Goal: Information Seeking & Learning: Learn about a topic

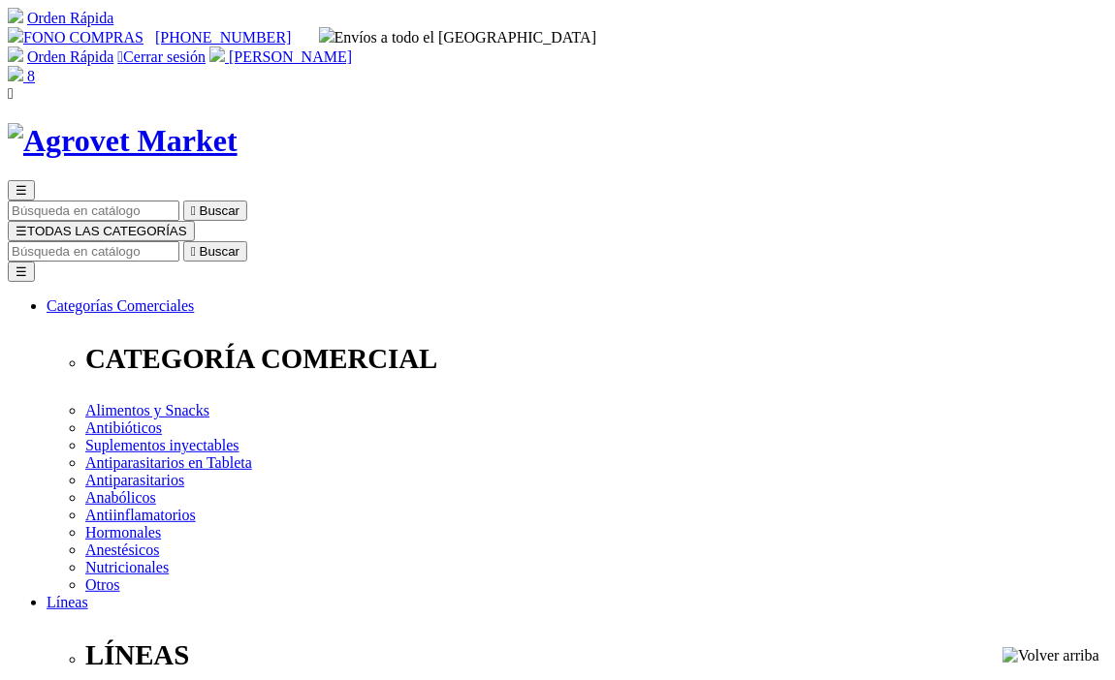
click at [179, 241] on input "Buscar" at bounding box center [94, 251] width 172 height 20
type input "vet"
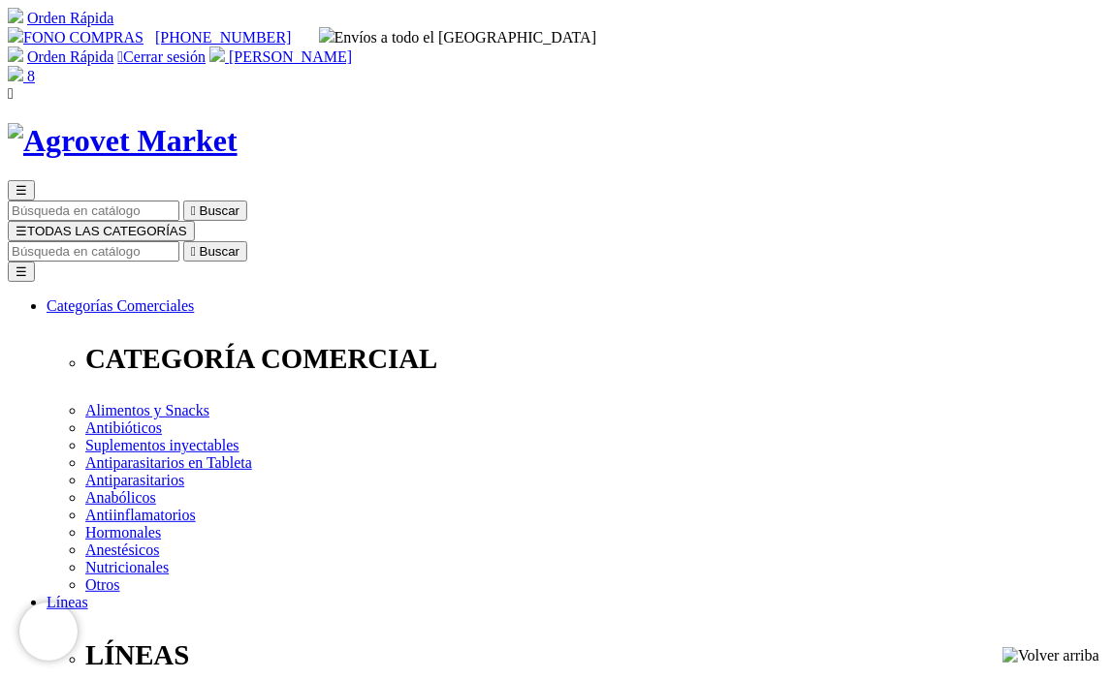
drag, startPoint x: 572, startPoint y: 328, endPoint x: 870, endPoint y: 325, distance: 298.5
copy h1 "Vetonic® con Nucleótidos"
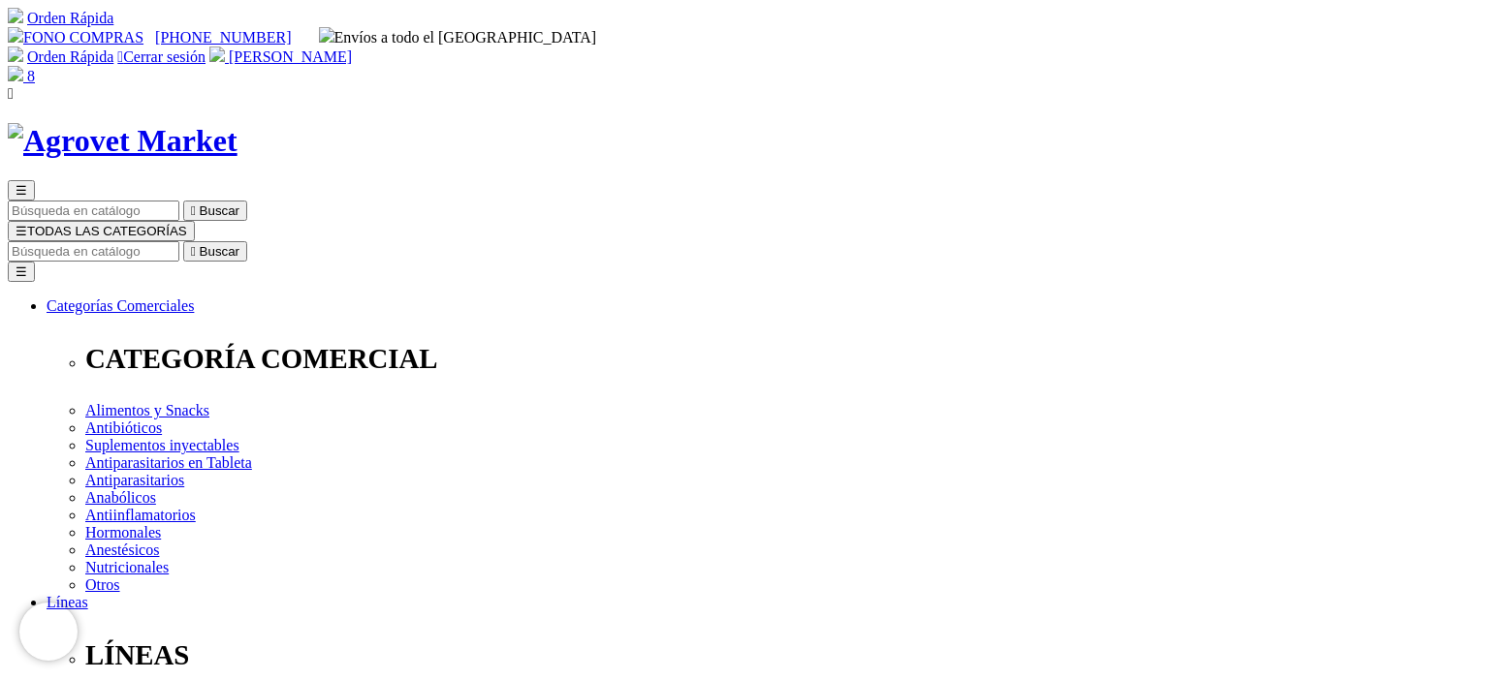
click at [179, 241] on input "Buscar" at bounding box center [94, 251] width 172 height 20
type input "flora"
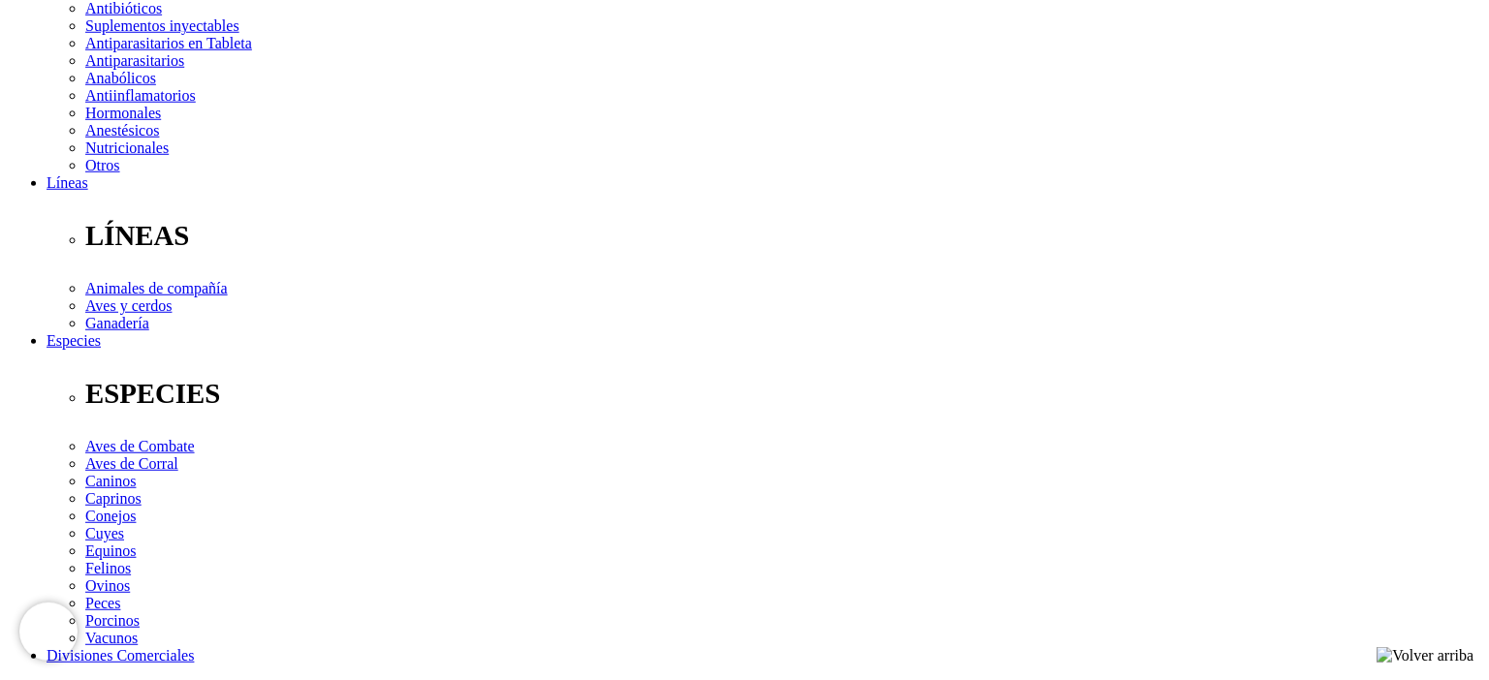
scroll to position [512, 0]
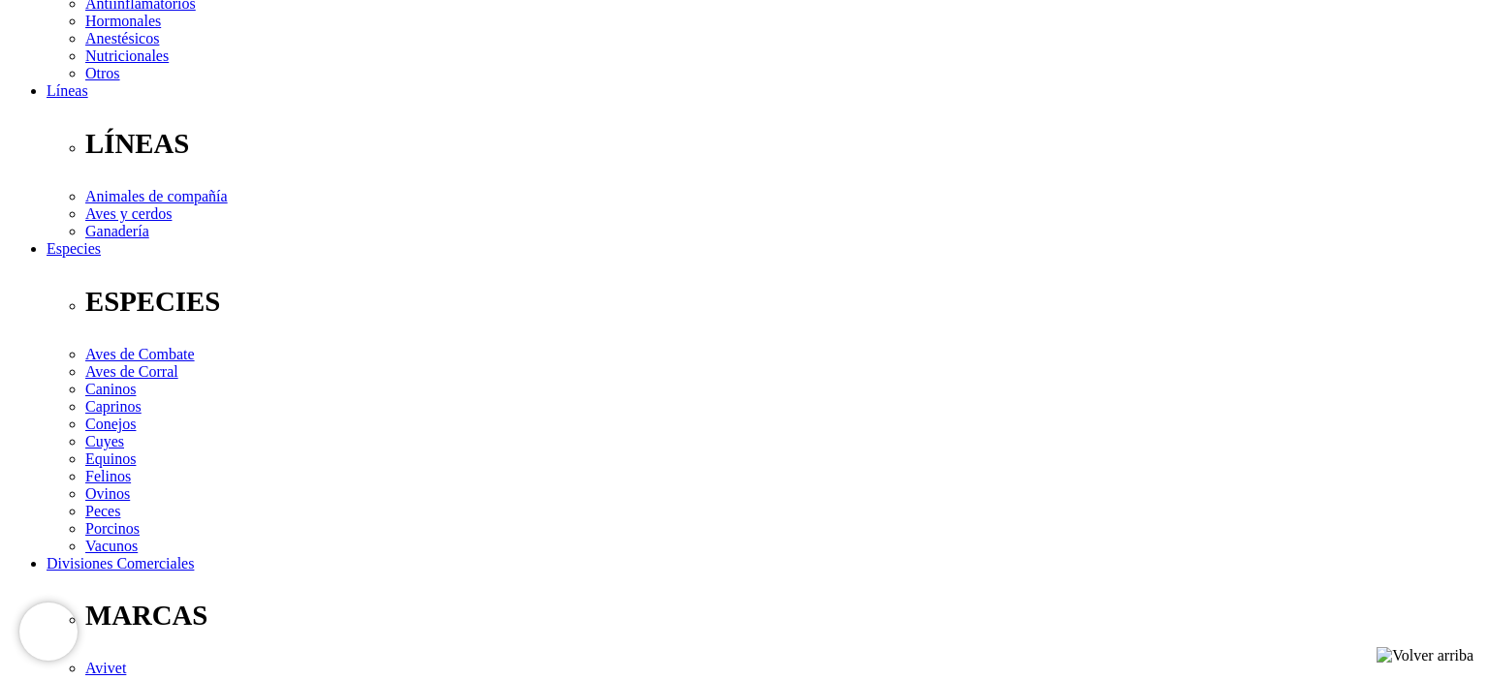
select select "84"
click option "Jeringa x 15 mL" at bounding box center [0, 0] width 0 height 0
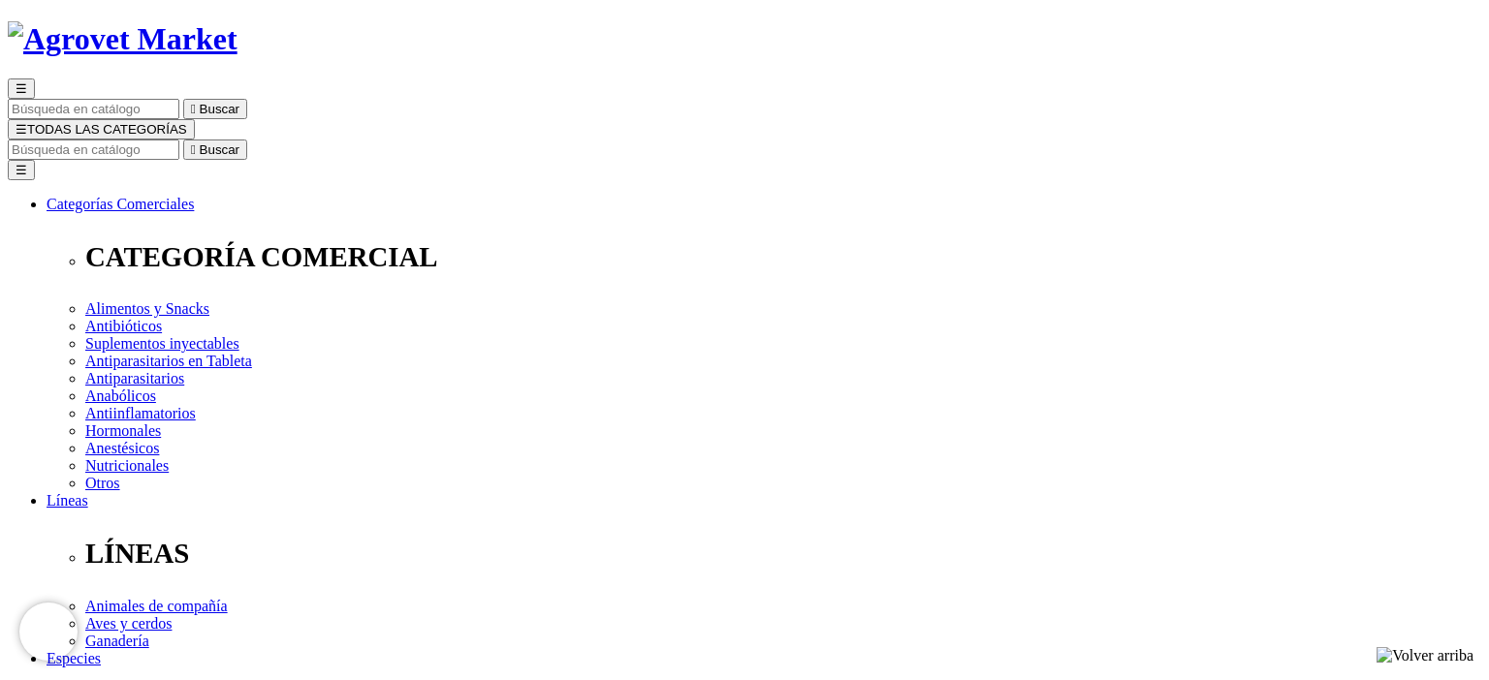
select select "84"
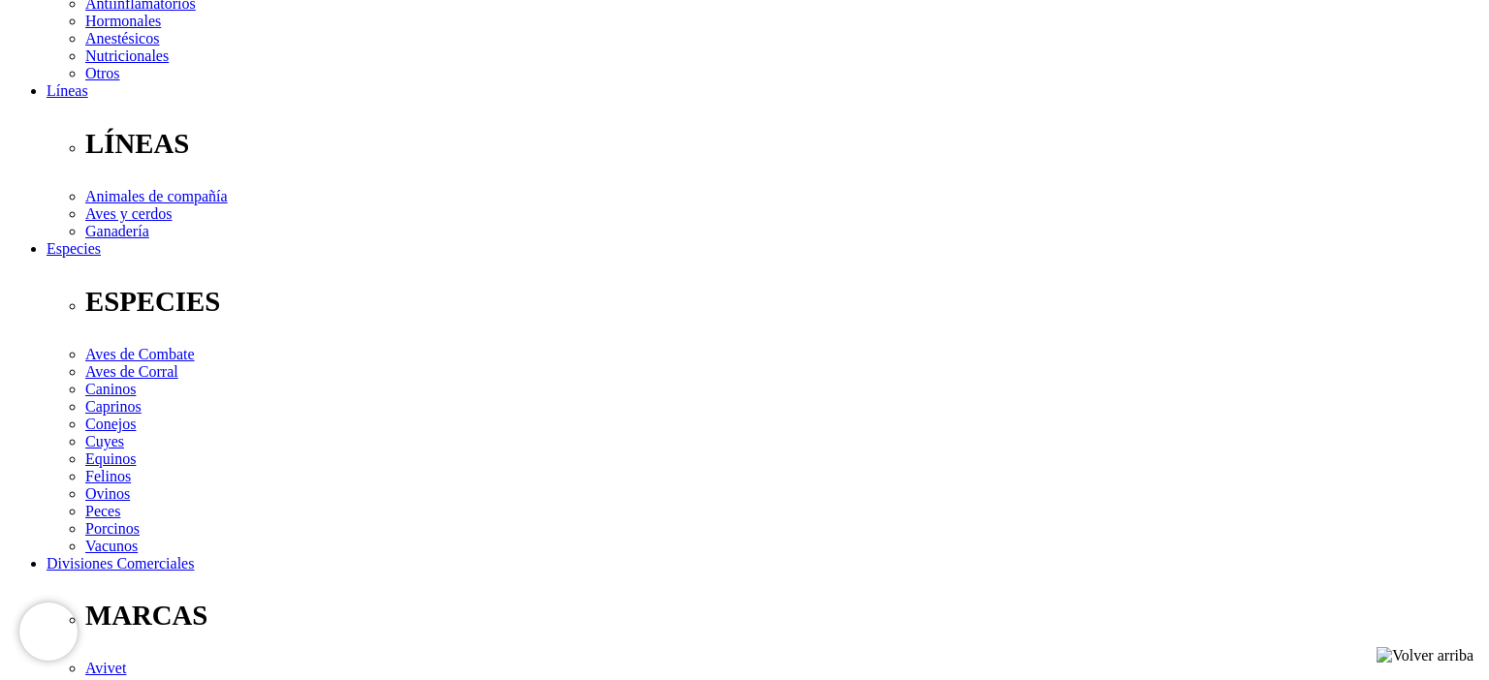
scroll to position [0, 0]
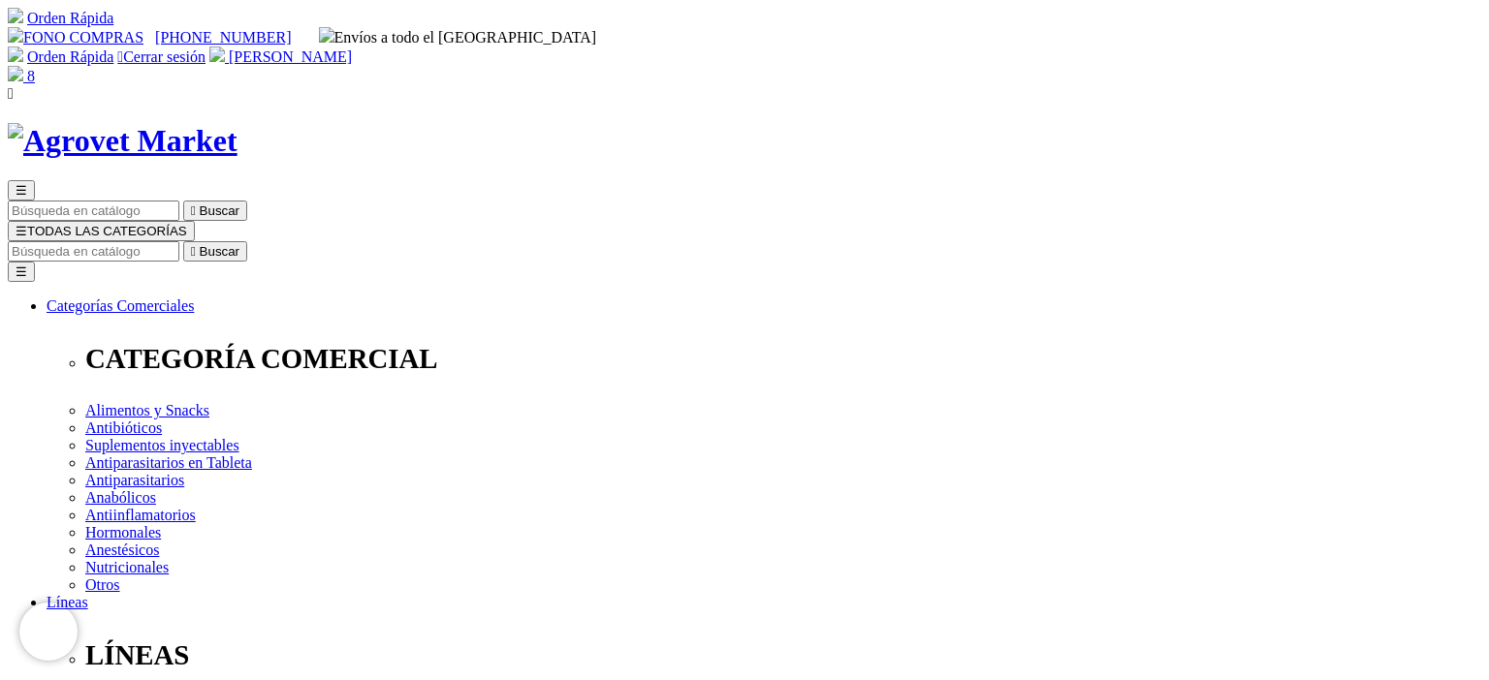
click at [237, 123] on img at bounding box center [123, 141] width 230 height 36
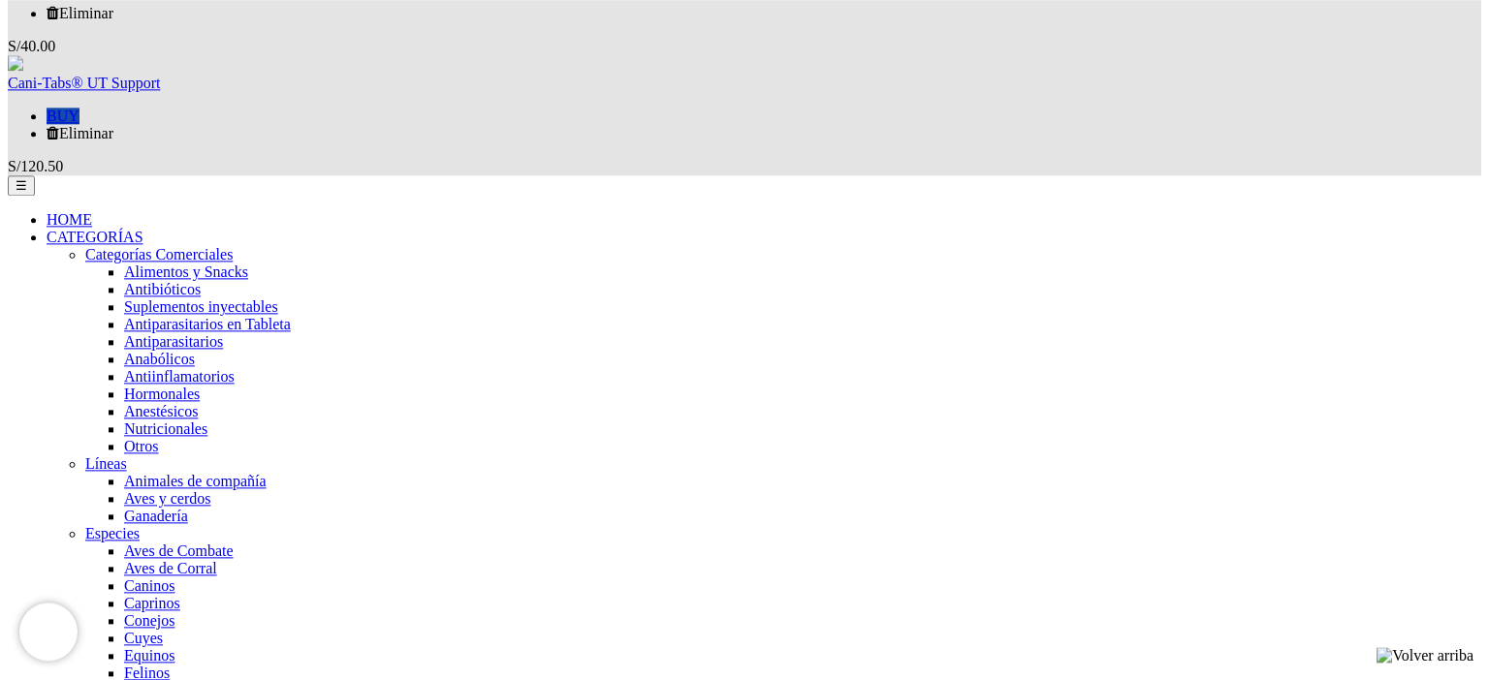
scroll to position [1740, 0]
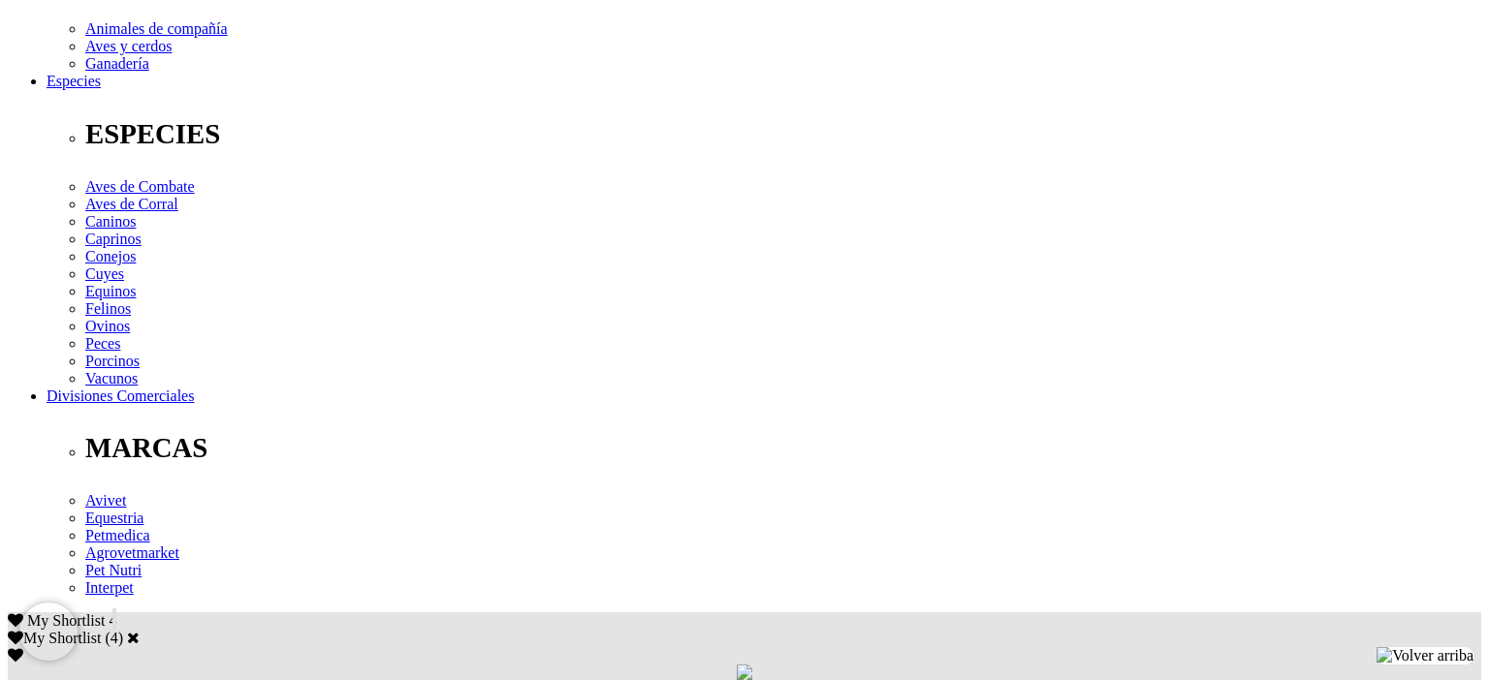
scroll to position [818, 0]
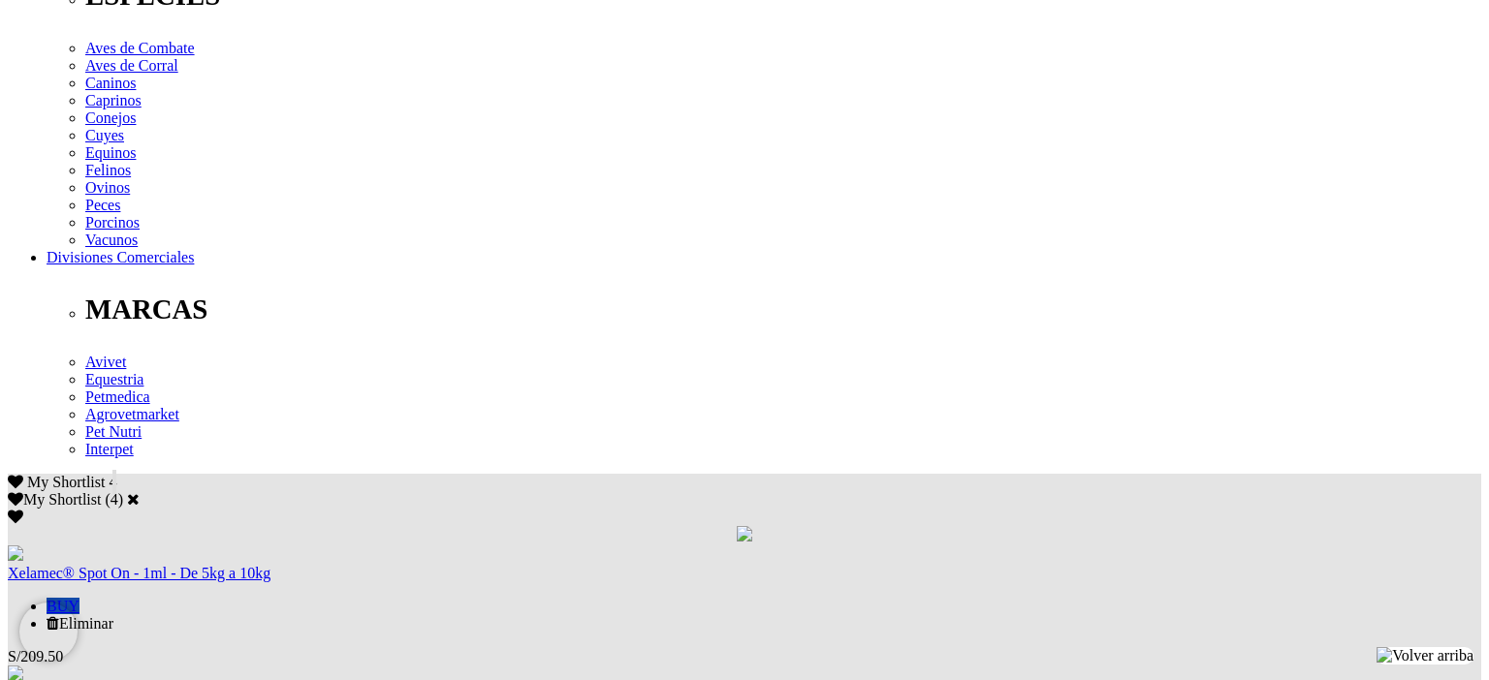
drag, startPoint x: 628, startPoint y: 211, endPoint x: 879, endPoint y: 213, distance: 251.0
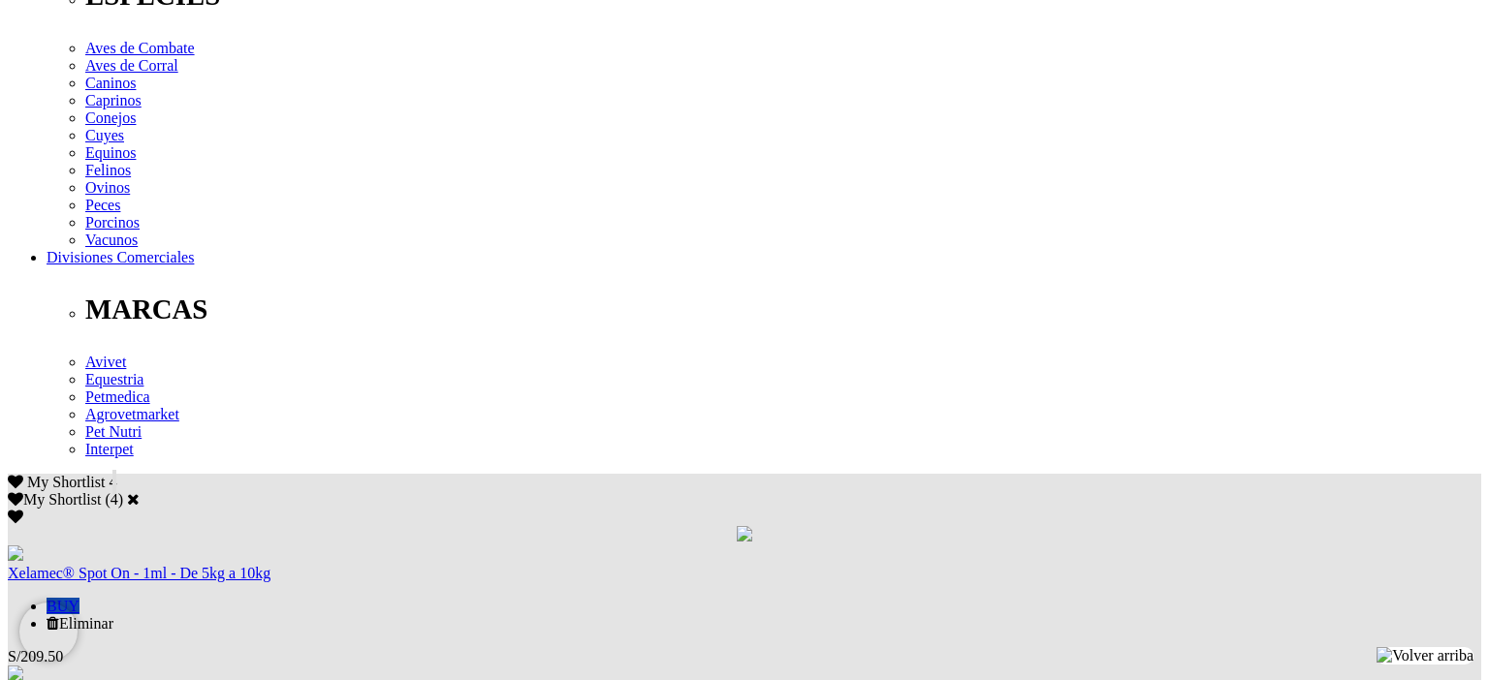
drag, startPoint x: 431, startPoint y: 235, endPoint x: 798, endPoint y: 245, distance: 366.5
drag, startPoint x: 424, startPoint y: 265, endPoint x: 466, endPoint y: 258, distance: 43.2
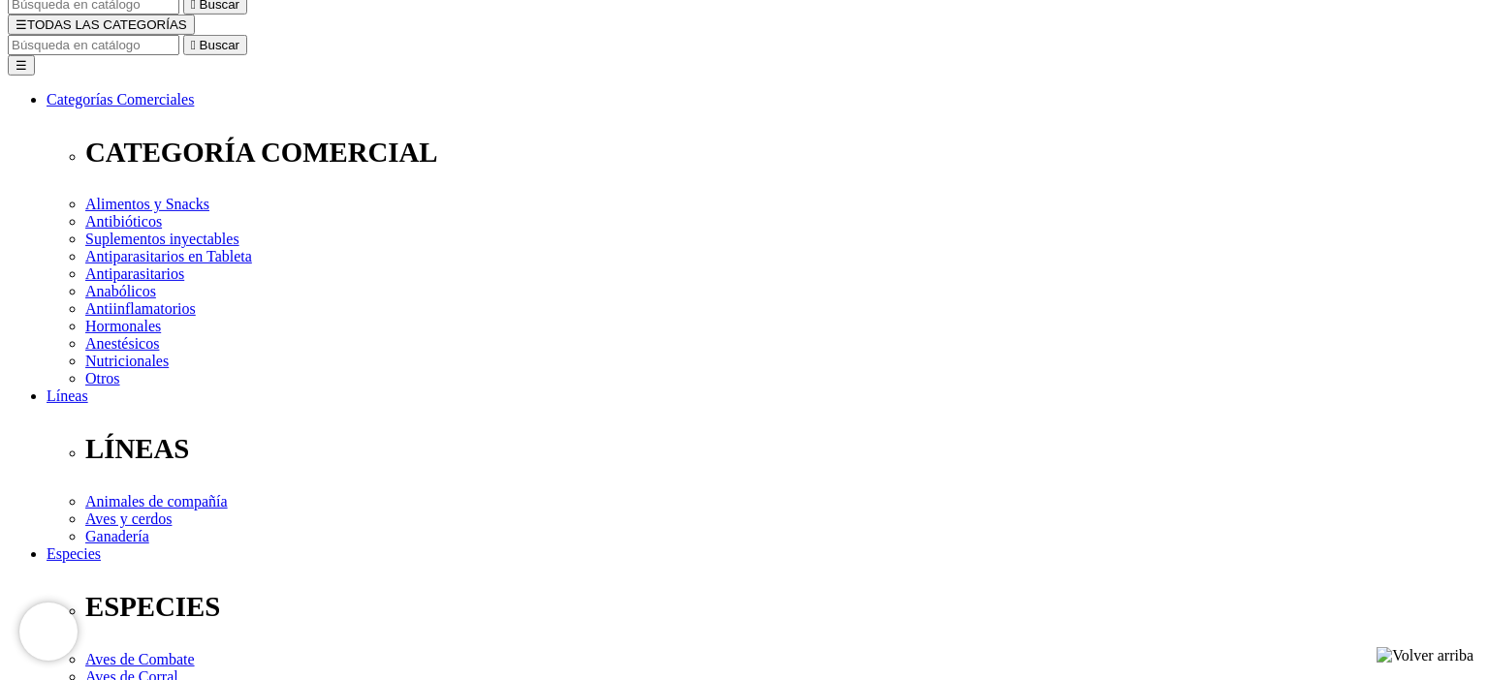
scroll to position [205, 0]
select select "2"
click option "Frasco x 50 mL" at bounding box center [0, 0] width 0 height 0
select select "2"
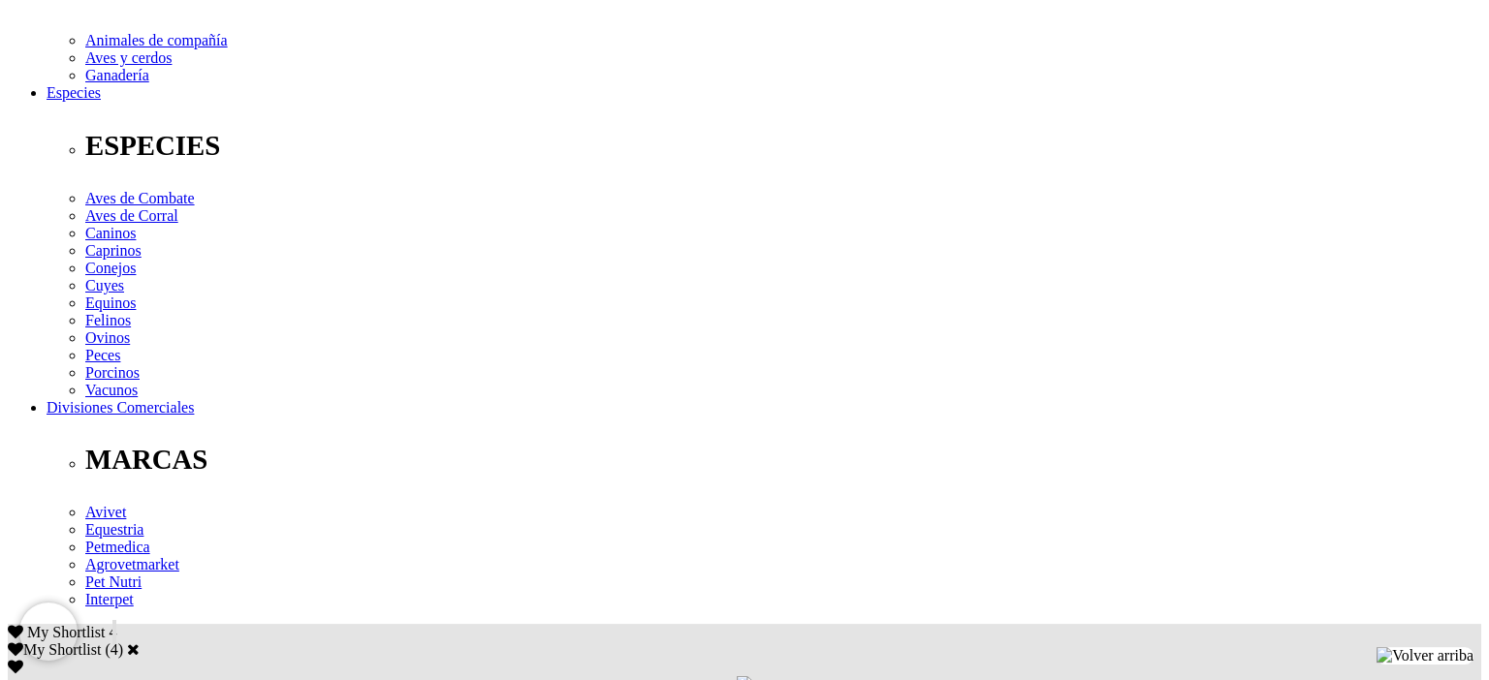
scroll to position [716, 0]
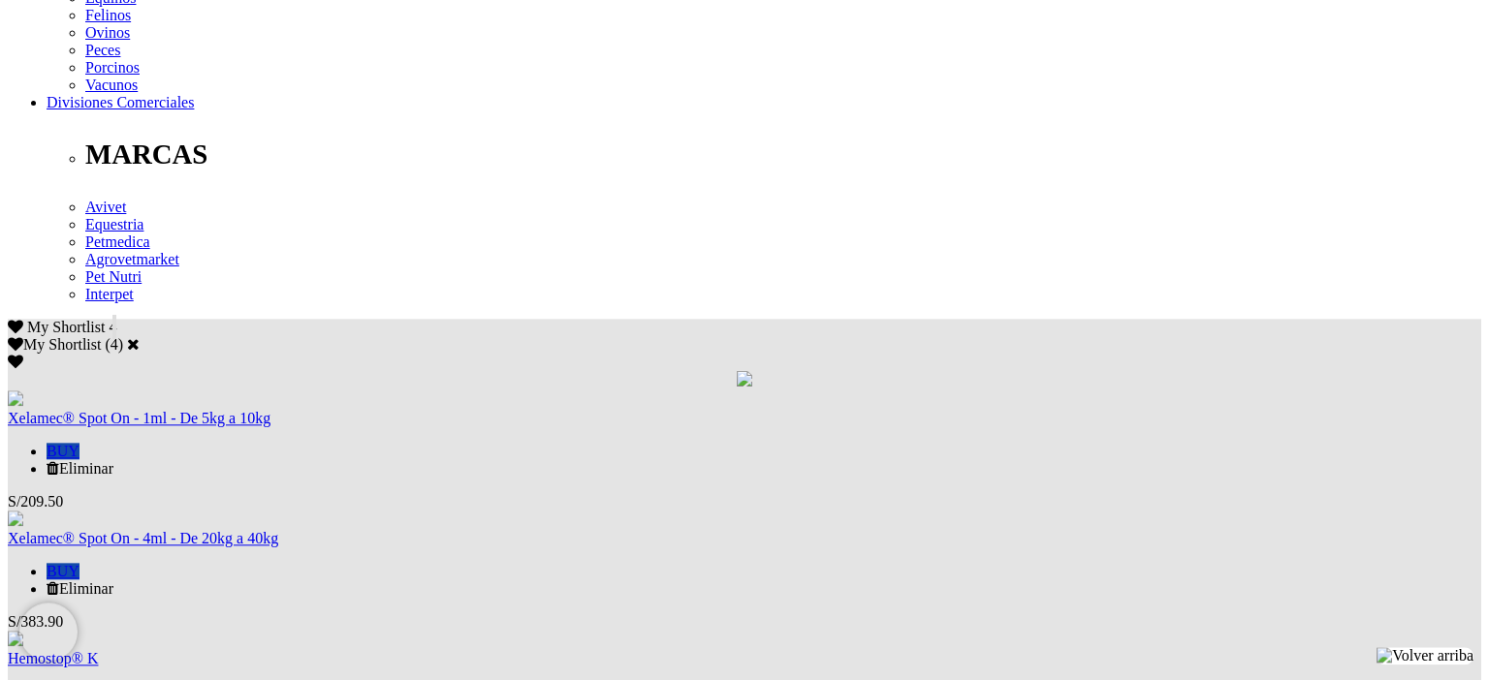
scroll to position [1023, 0]
